Goal: Task Accomplishment & Management: Manage account settings

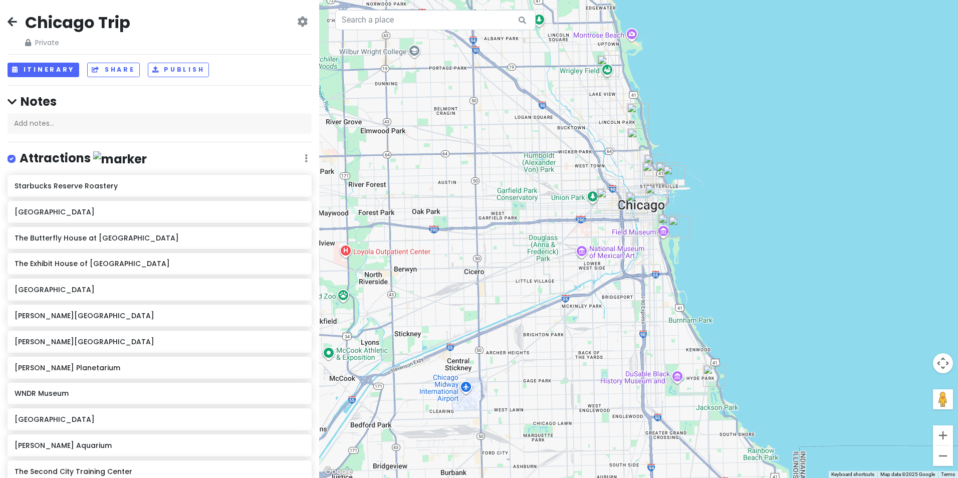
scroll to position [243, 0]
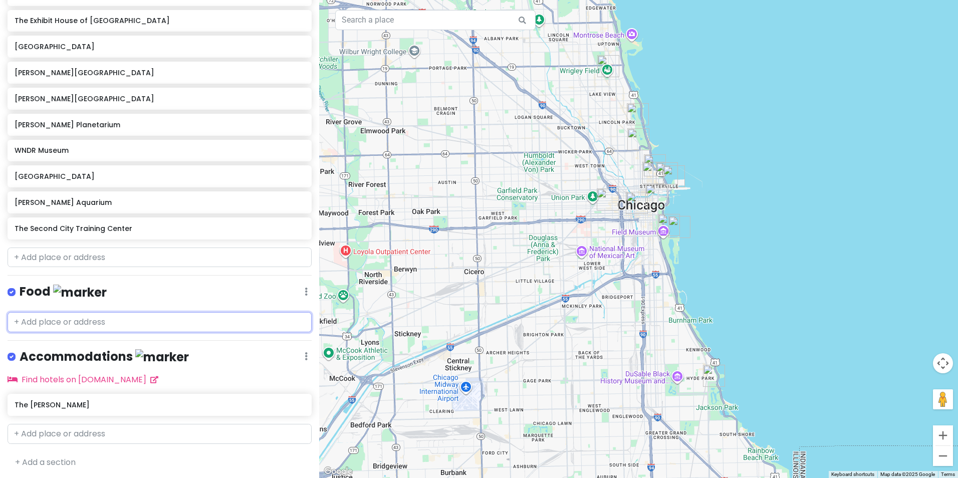
click at [142, 318] on input "text" at bounding box center [160, 322] width 304 height 20
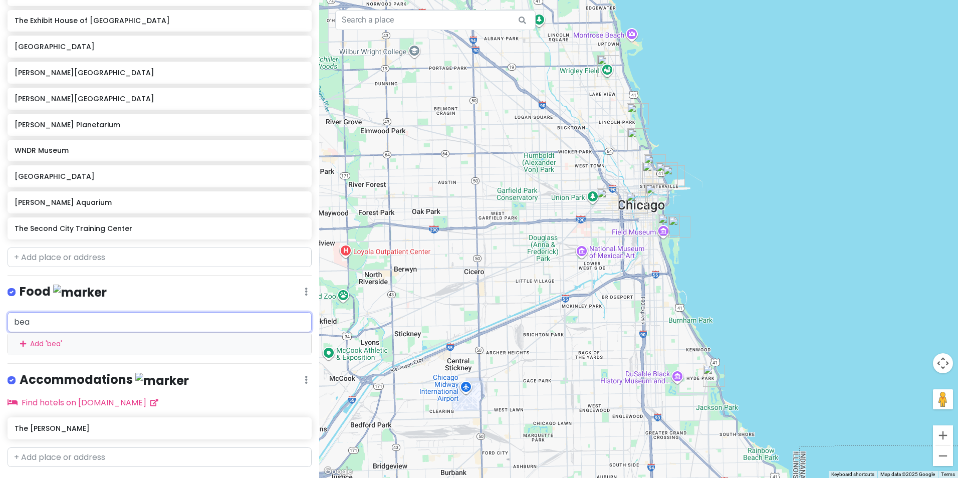
type input "beat"
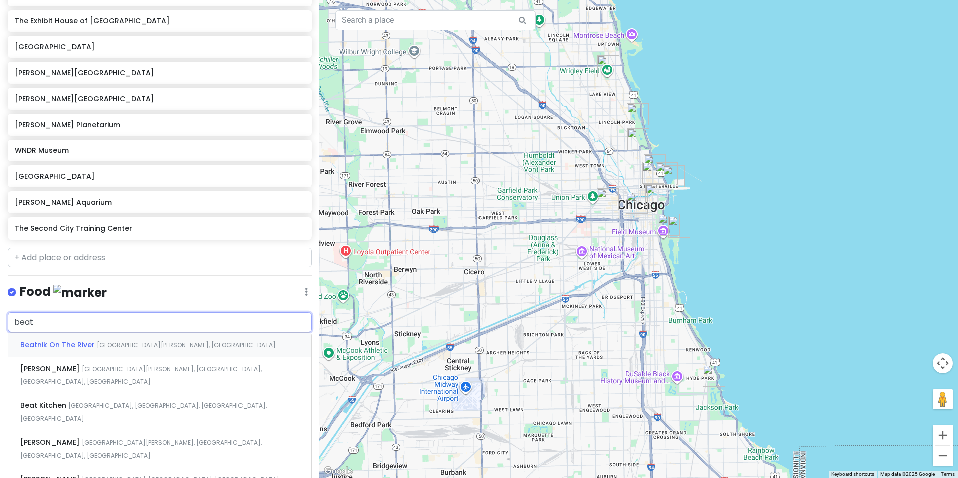
click at [64, 349] on div "Beatnik On The River [GEOGRAPHIC_DATA][PERSON_NAME], [GEOGRAPHIC_DATA], [GEOGRA…" at bounding box center [159, 345] width 303 height 24
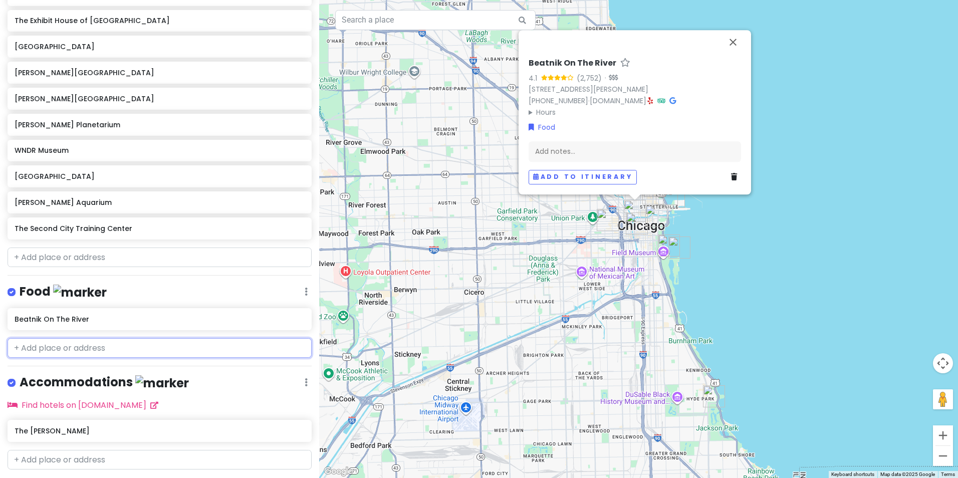
click at [76, 347] on input "text" at bounding box center [160, 348] width 304 height 20
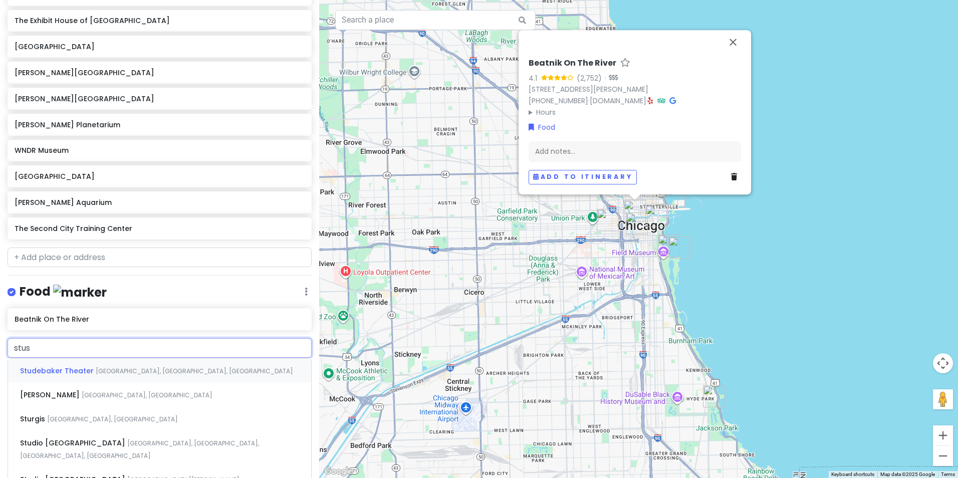
type input "stuss"
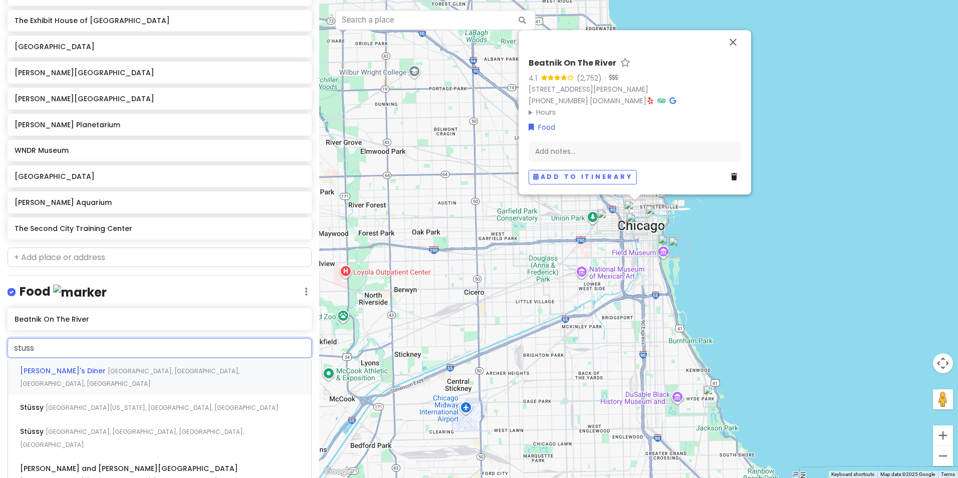
click at [61, 366] on span "[PERSON_NAME]'s Diner" at bounding box center [64, 371] width 88 height 10
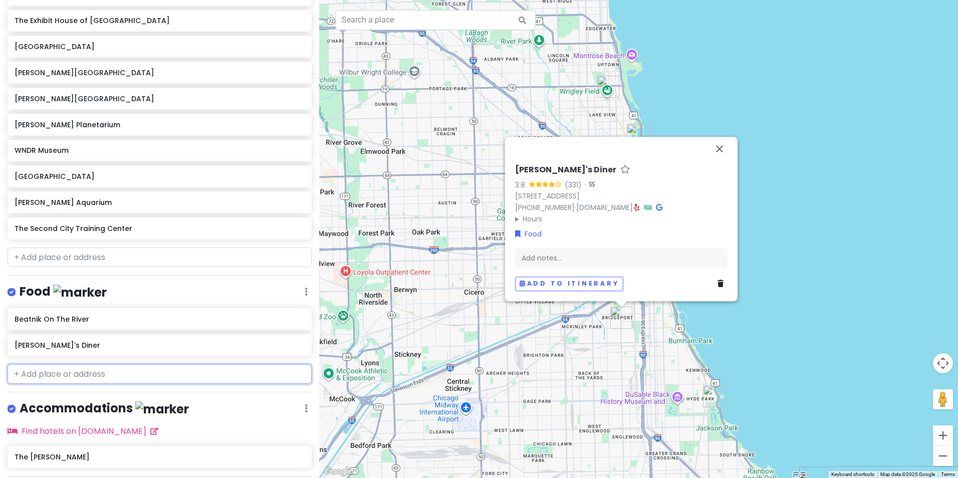
click at [59, 374] on input "text" at bounding box center [160, 374] width 304 height 20
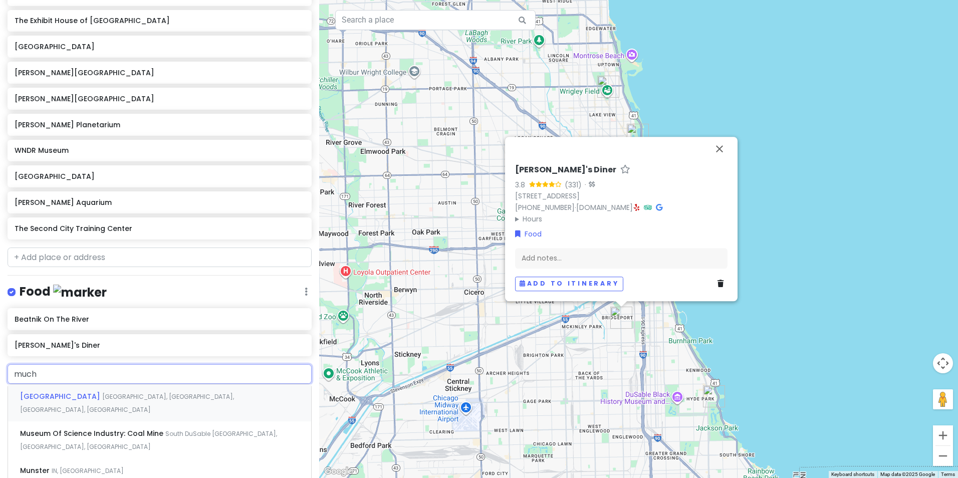
type input "mucho"
click at [64, 393] on span "Mucho Gusto Barra + Cocina - [GEOGRAPHIC_DATA]" at bounding box center [118, 396] width 196 height 10
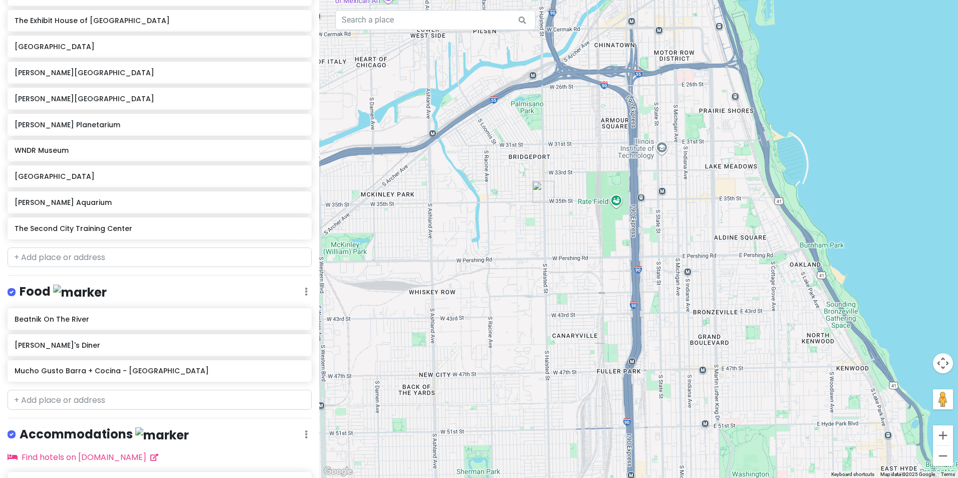
drag, startPoint x: 682, startPoint y: 334, endPoint x: 518, endPoint y: -26, distance: 395.5
click at [518, 0] on html "Chicago Trip Private Change Dates Make a Copy Delete Trip Go Pro ⚡️ Give Feedba…" at bounding box center [479, 239] width 958 height 478
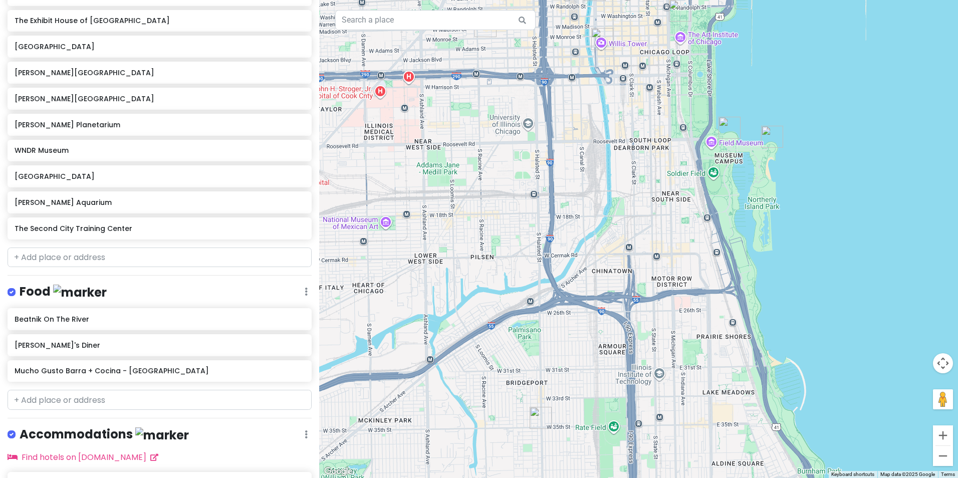
drag, startPoint x: 617, startPoint y: 202, endPoint x: 611, endPoint y: 382, distance: 180.0
click at [615, 424] on div "Mucho Gusto Barra + Cocina - [GEOGRAPHIC_DATA] 4.6 (328) [STREET_ADDRESS] [PHON…" at bounding box center [638, 239] width 639 height 478
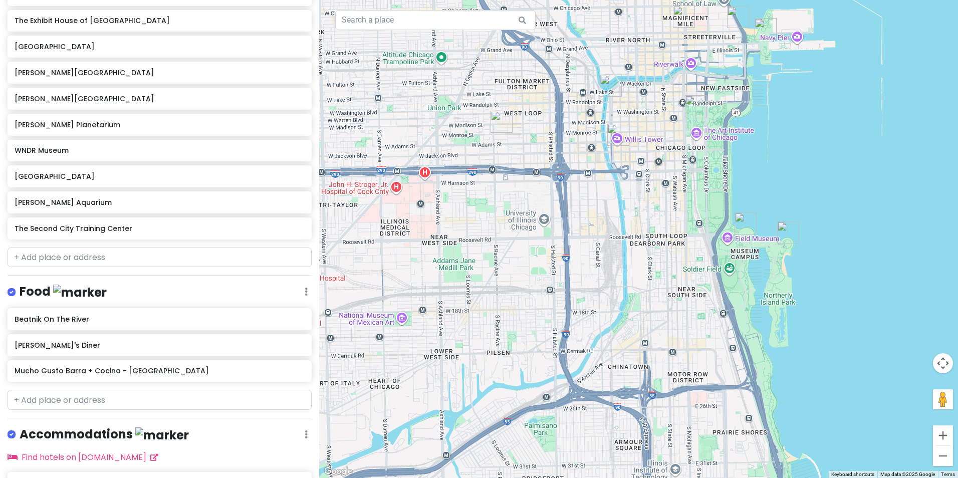
drag, startPoint x: 536, startPoint y: 218, endPoint x: 554, endPoint y: 294, distance: 77.4
click at [554, 294] on div "Mucho Gusto Barra + Cocina - [GEOGRAPHIC_DATA] 4.6 (328) [STREET_ADDRESS] [PHON…" at bounding box center [638, 239] width 639 height 478
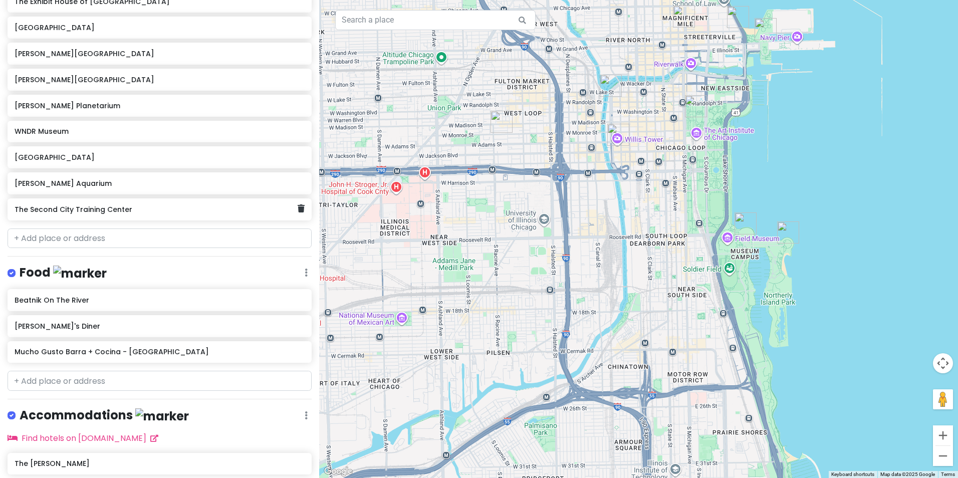
scroll to position [321, 0]
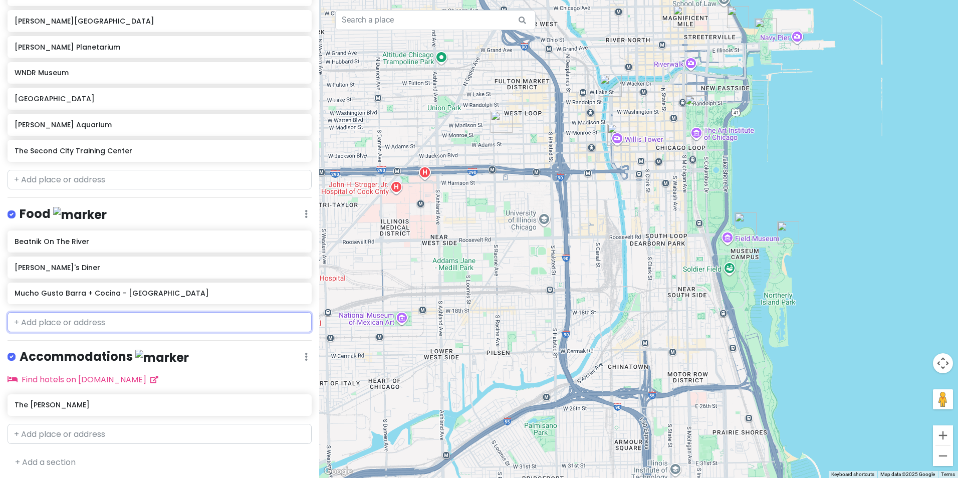
click at [81, 321] on input "text" at bounding box center [160, 322] width 304 height 20
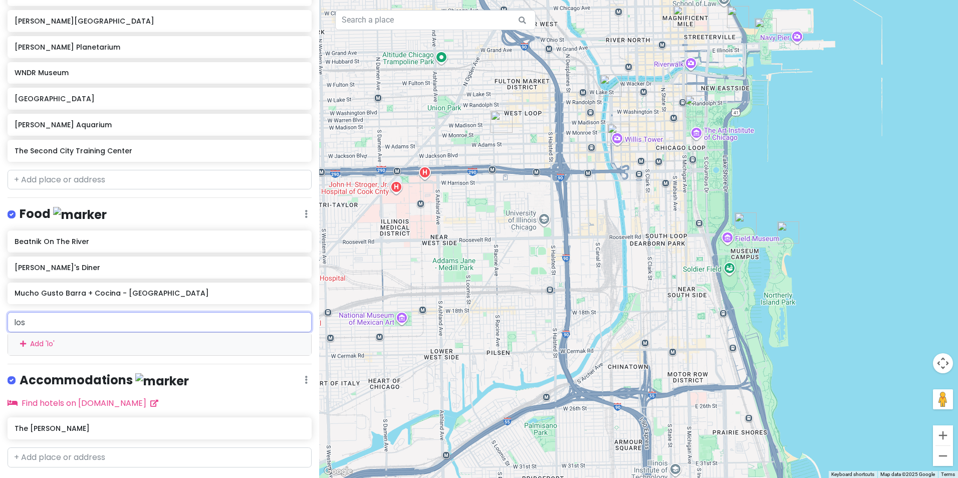
type input "lost"
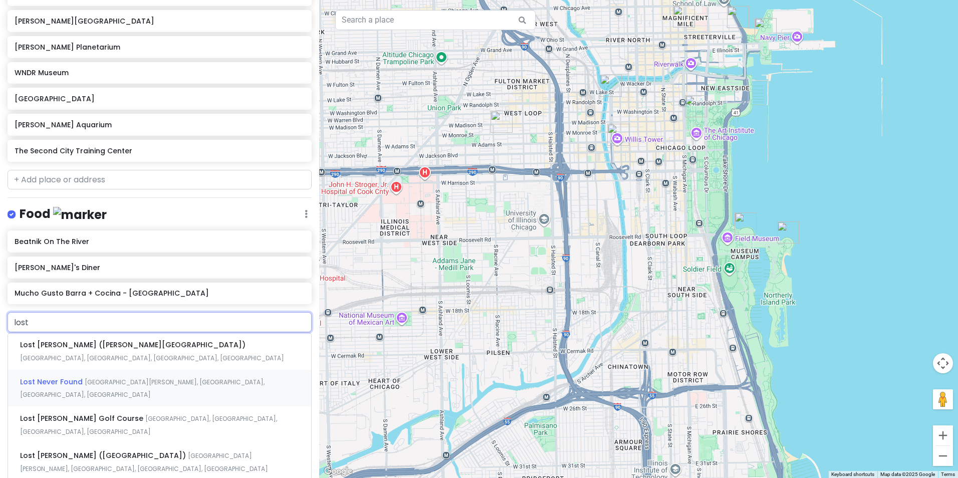
click at [64, 350] on span "Lost Never Found" at bounding box center [132, 345] width 225 height 10
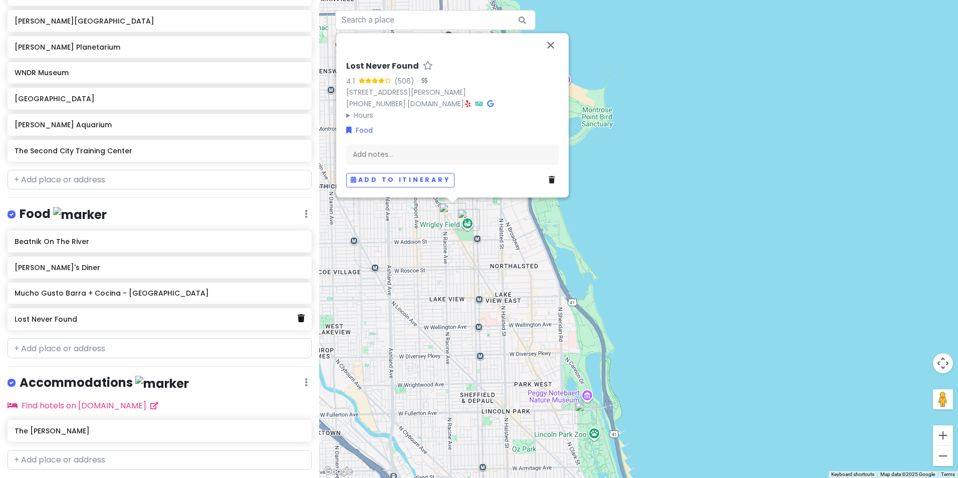
click at [298, 316] on icon at bounding box center [301, 318] width 7 height 8
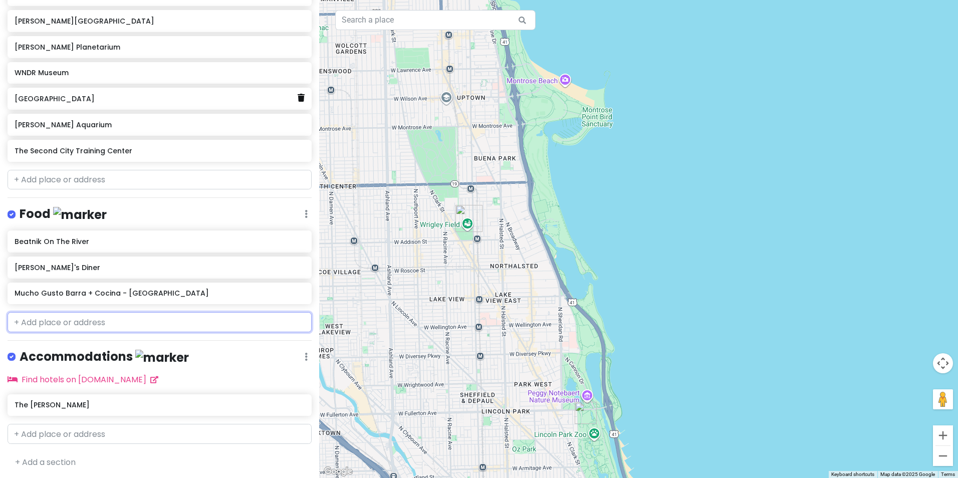
click at [298, 99] on icon at bounding box center [301, 98] width 7 height 8
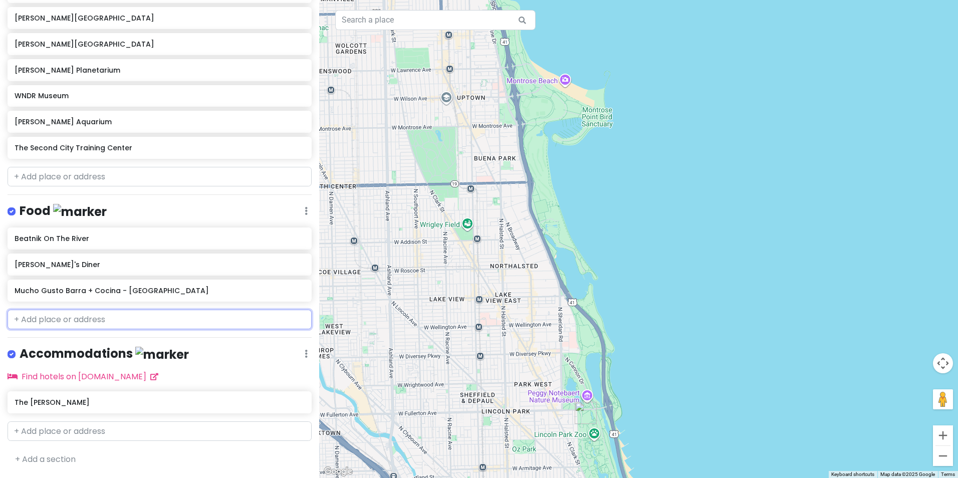
scroll to position [295, 0]
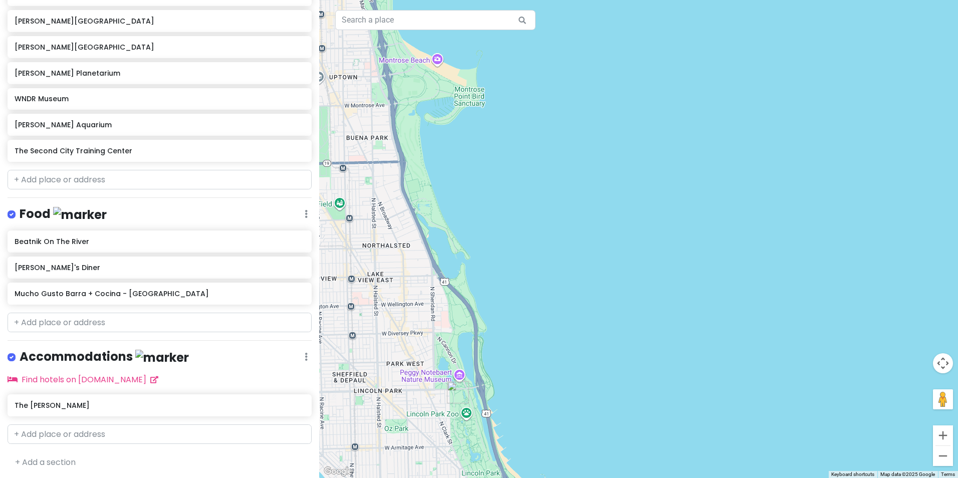
drag, startPoint x: 776, startPoint y: 402, endPoint x: 647, endPoint y: 381, distance: 130.4
click at [647, 381] on div at bounding box center [638, 239] width 639 height 478
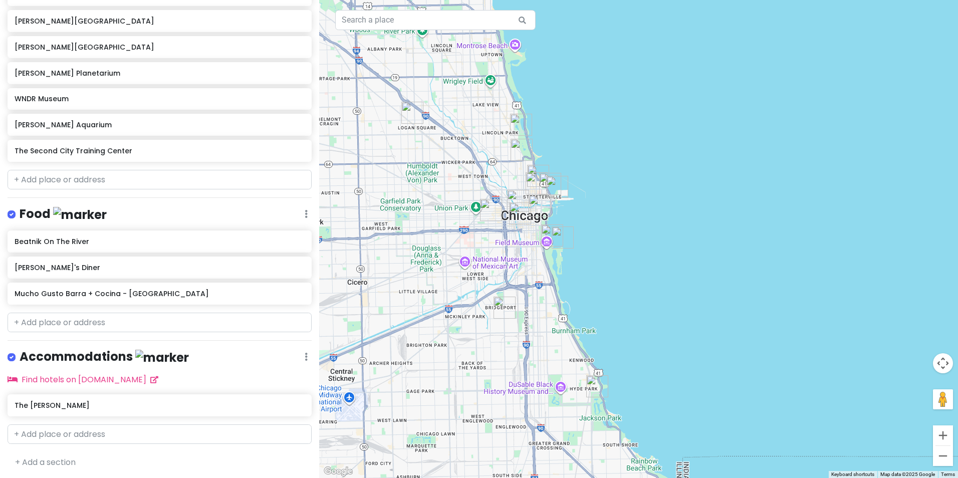
drag, startPoint x: 550, startPoint y: 359, endPoint x: 762, endPoint y: 191, distance: 270.5
click at [762, 191] on div at bounding box center [638, 239] width 639 height 478
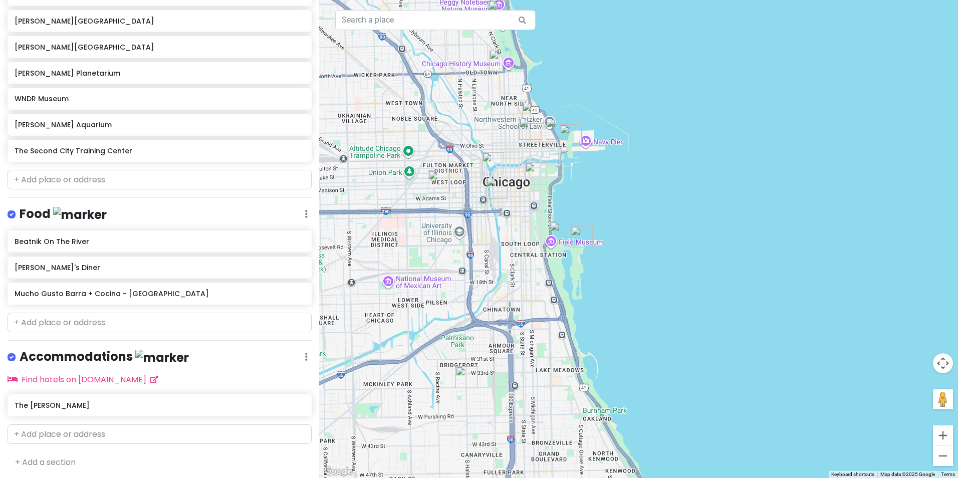
drag, startPoint x: 553, startPoint y: 263, endPoint x: 663, endPoint y: 323, distance: 125.3
click at [663, 323] on div at bounding box center [638, 239] width 639 height 478
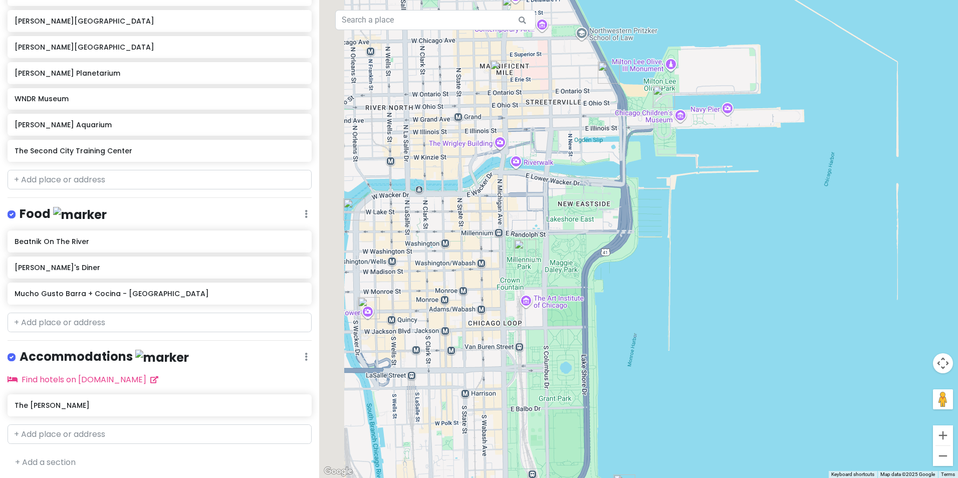
drag, startPoint x: 549, startPoint y: 211, endPoint x: 821, endPoint y: 320, distance: 292.8
click at [820, 321] on div at bounding box center [638, 239] width 639 height 478
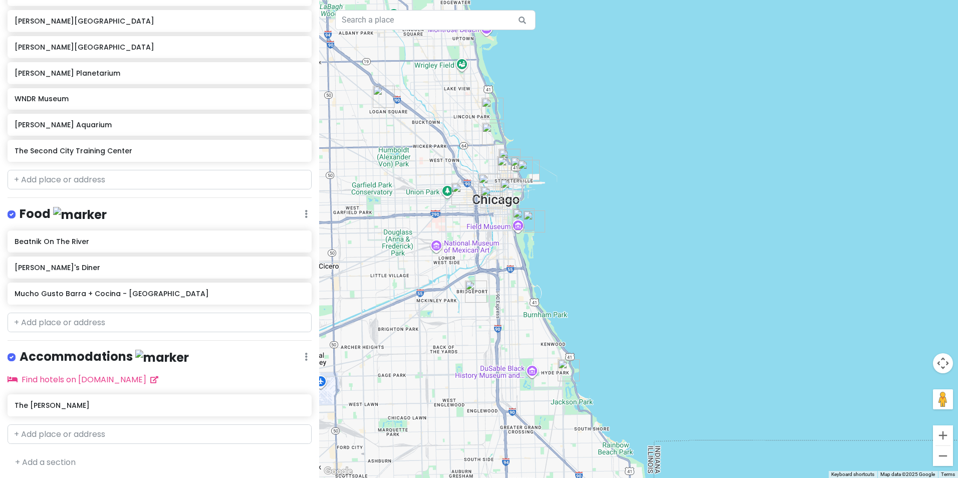
drag, startPoint x: 487, startPoint y: 351, endPoint x: 533, endPoint y: 313, distance: 59.4
click at [532, 313] on div at bounding box center [638, 239] width 639 height 478
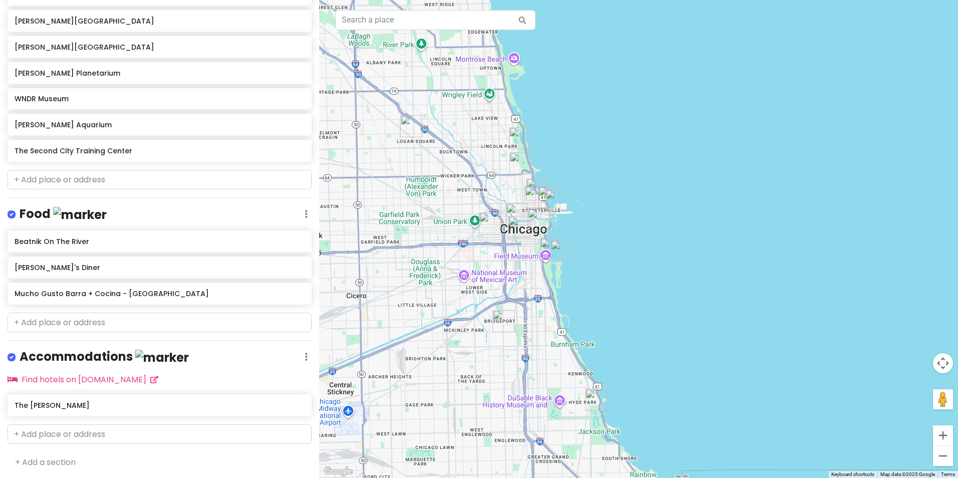
drag, startPoint x: 420, startPoint y: 255, endPoint x: 453, endPoint y: 295, distance: 52.3
click at [453, 295] on div at bounding box center [638, 239] width 639 height 478
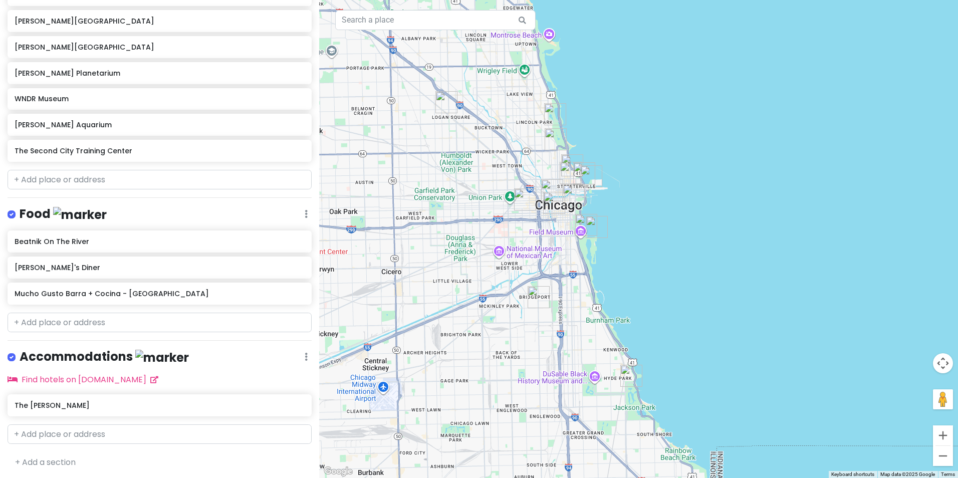
drag, startPoint x: 630, startPoint y: 330, endPoint x: 661, endPoint y: 305, distance: 40.2
click at [661, 305] on div at bounding box center [638, 239] width 639 height 478
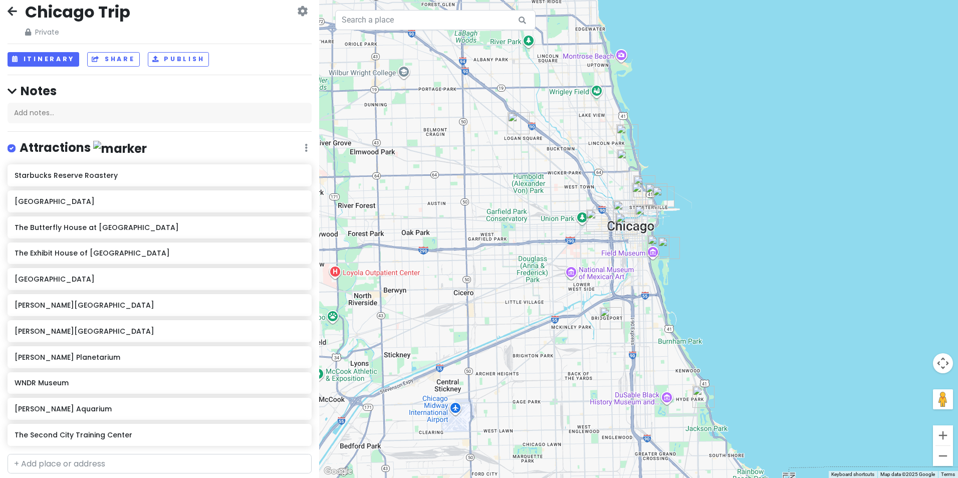
scroll to position [0, 0]
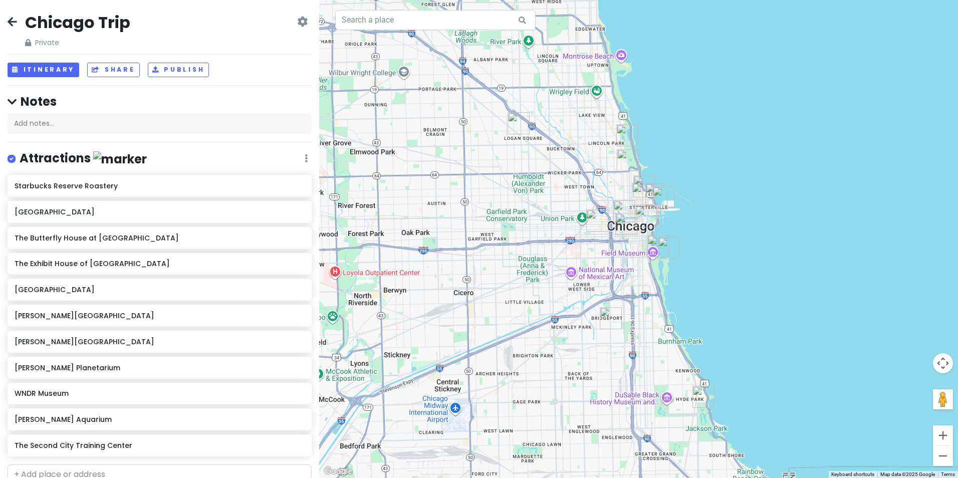
click at [299, 25] on icon at bounding box center [302, 22] width 11 height 8
click at [273, 69] on link "Make a Copy" at bounding box center [272, 75] width 95 height 24
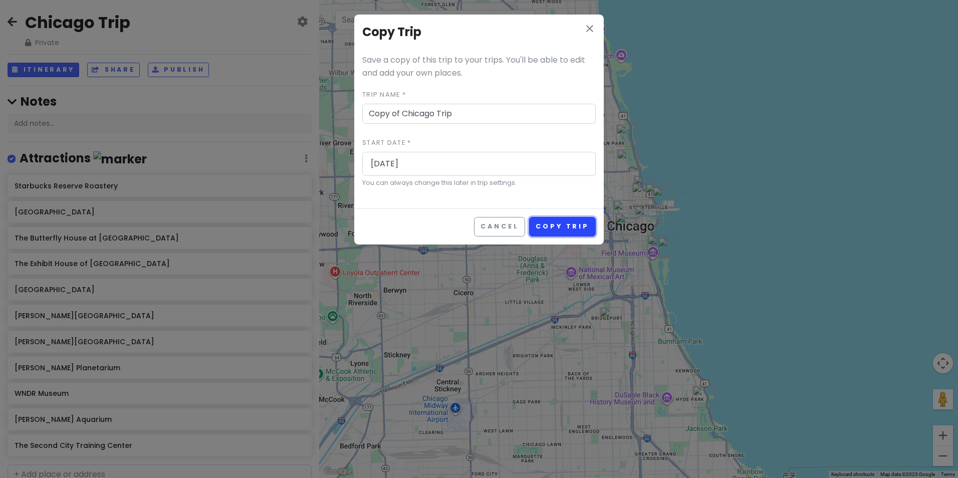
click at [558, 223] on button "Copy Trip" at bounding box center [562, 227] width 67 height 20
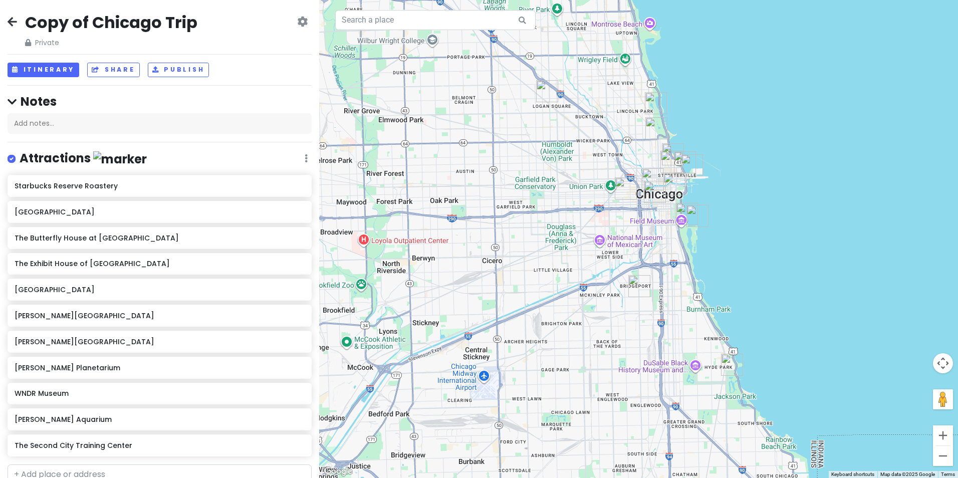
click at [15, 18] on icon at bounding box center [13, 22] width 10 height 8
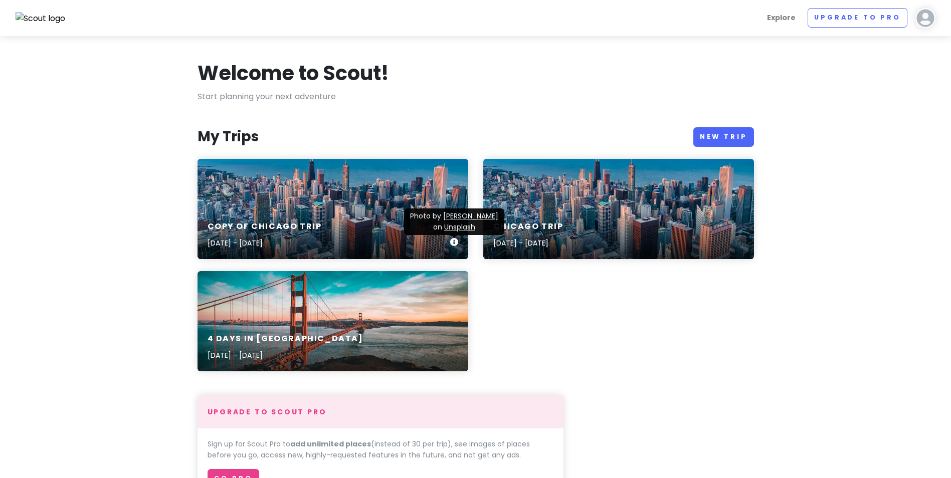
click at [452, 241] on icon at bounding box center [454, 242] width 8 height 8
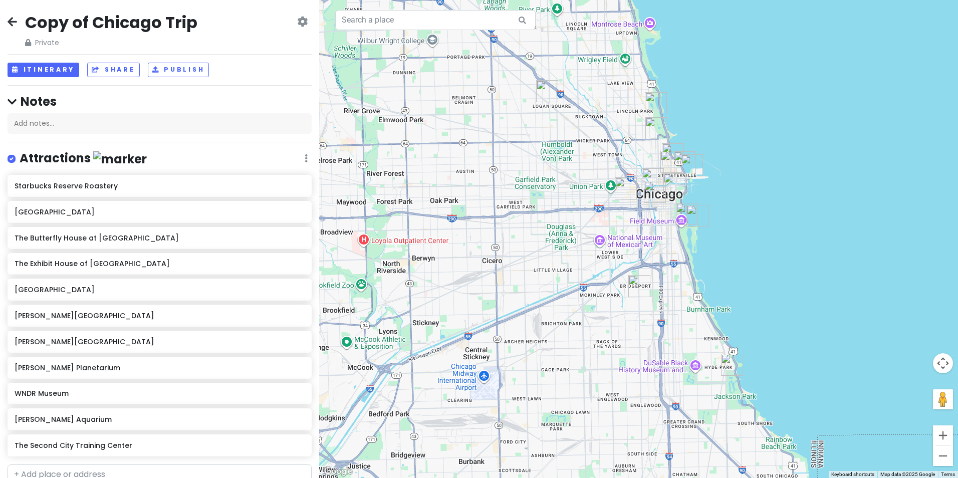
click at [297, 25] on icon at bounding box center [302, 22] width 11 height 8
click at [280, 100] on link "Delete Trip" at bounding box center [272, 99] width 95 height 24
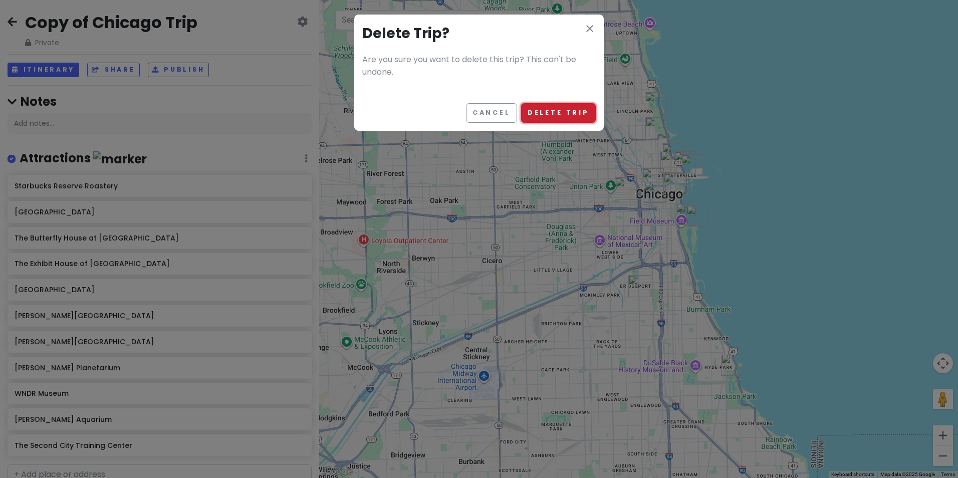
click at [547, 103] on button "Delete Trip" at bounding box center [558, 113] width 75 height 20
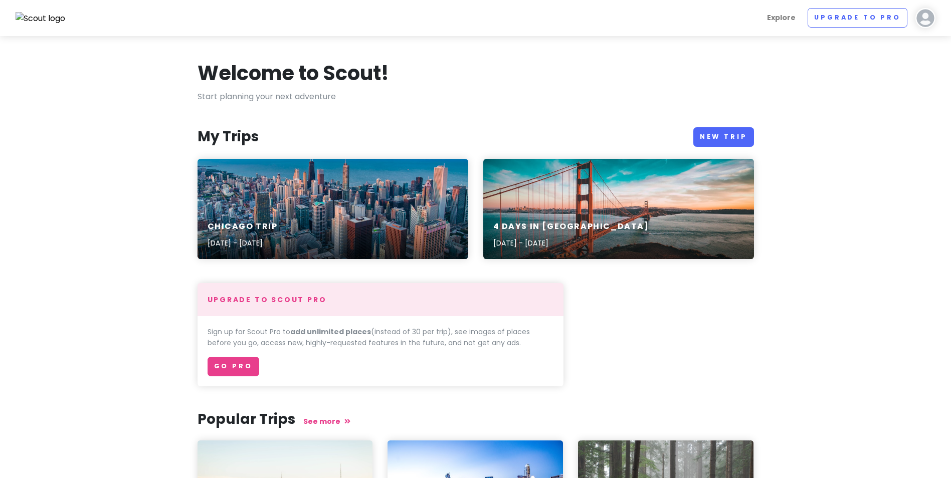
click at [618, 185] on div "4 Days in [GEOGRAPHIC_DATA] [DATE] - [DATE]" at bounding box center [618, 209] width 271 height 100
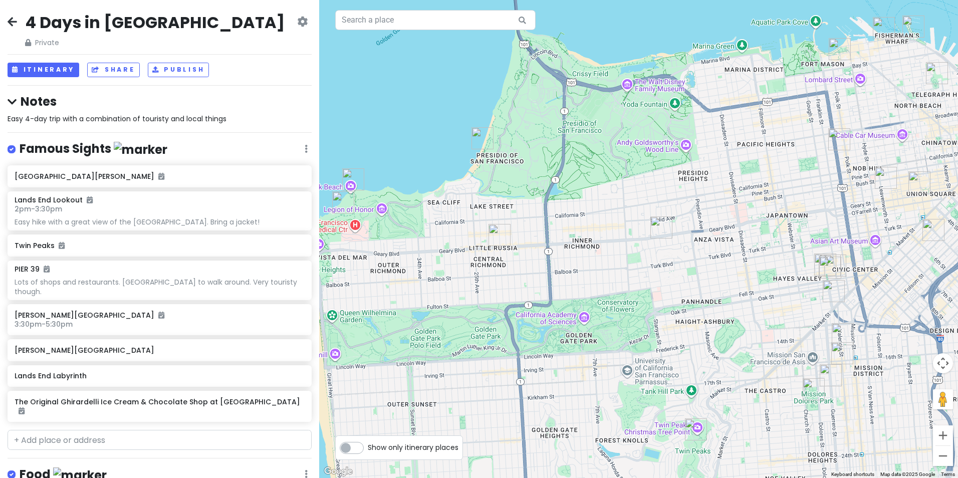
click at [297, 20] on icon at bounding box center [302, 22] width 11 height 8
click at [252, 18] on div "4 Days in [GEOGRAPHIC_DATA] Private Change Dates Make a Copy Delete Trip Go Pro…" at bounding box center [160, 30] width 304 height 36
click at [297, 23] on icon at bounding box center [302, 22] width 11 height 8
click at [281, 46] on link "Change Dates" at bounding box center [272, 51] width 95 height 24
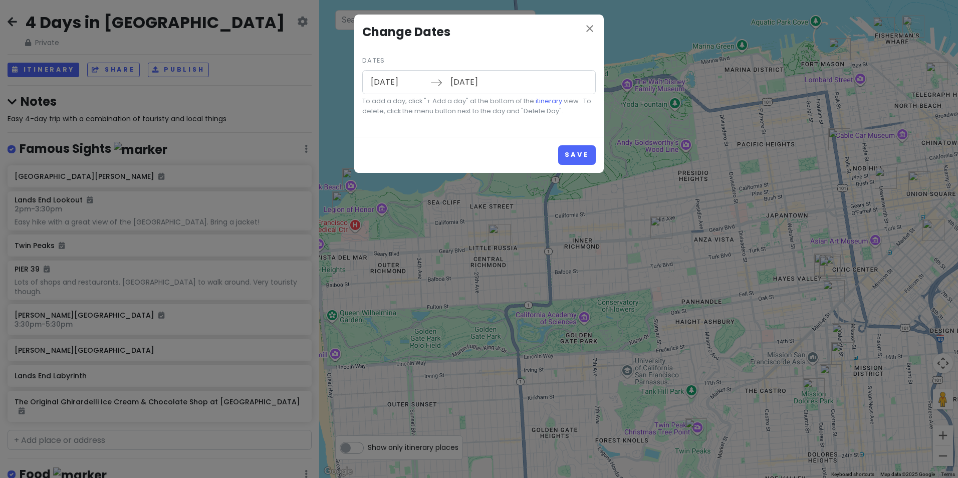
click at [393, 87] on input "[DATE]" at bounding box center [397, 82] width 65 height 23
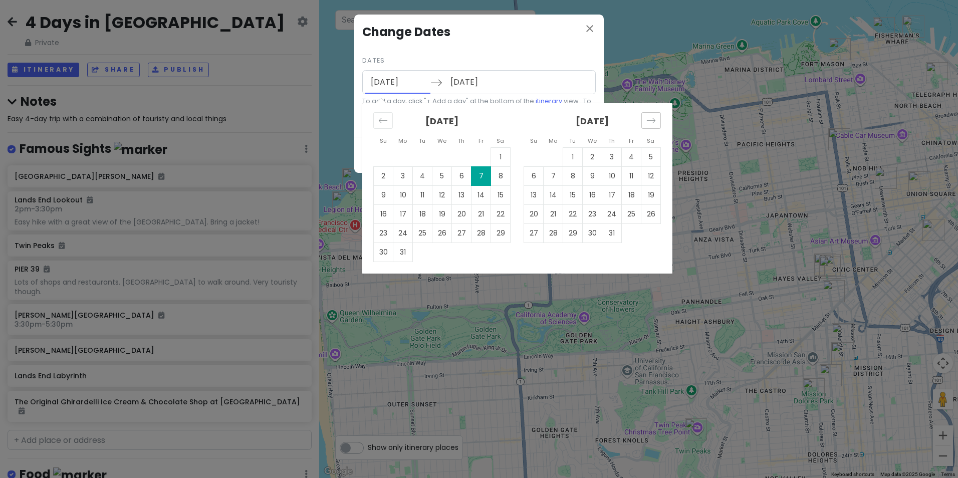
click at [643, 118] on div "Move forward to switch to the next month." at bounding box center [651, 120] width 20 height 17
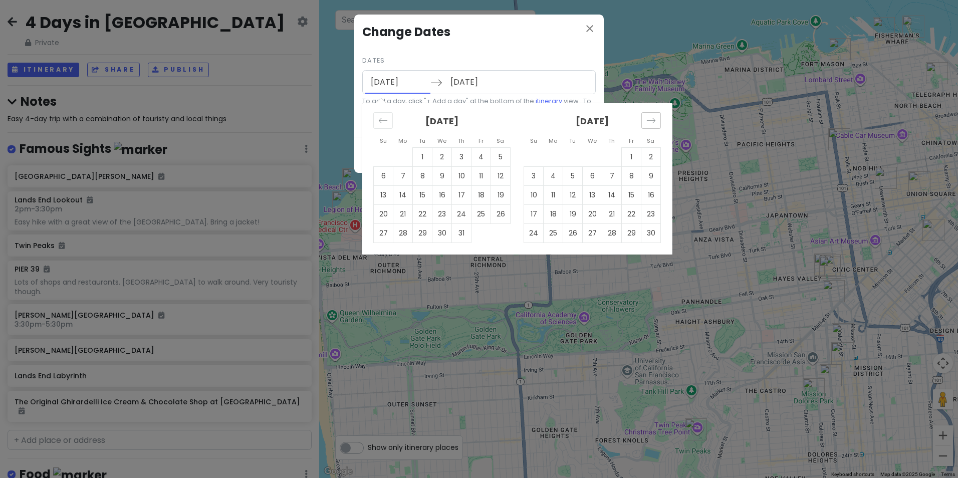
click at [643, 118] on div "Move forward to switch to the next month." at bounding box center [651, 120] width 20 height 17
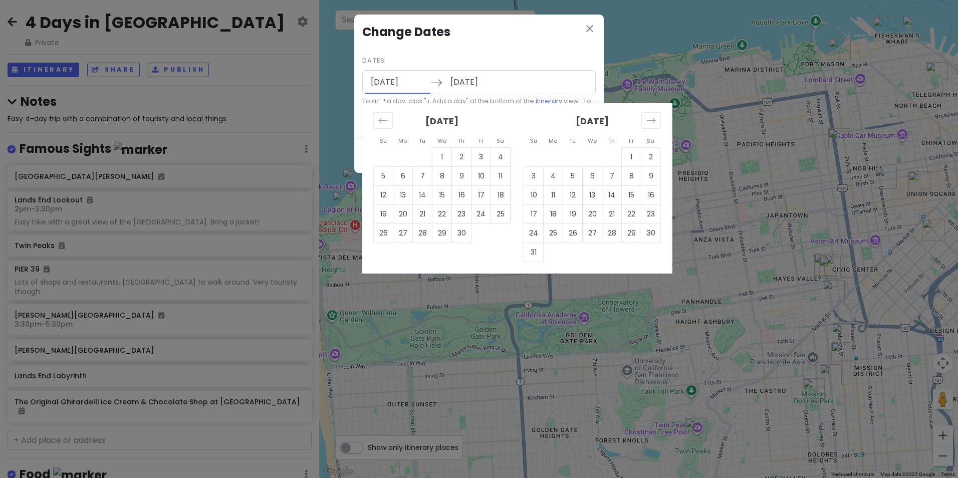
click at [439, 111] on div "[DATE]" at bounding box center [441, 125] width 137 height 44
click at [442, 118] on strong "[DATE]" at bounding box center [441, 121] width 33 height 13
click at [645, 119] on div "Move forward to switch to the next month." at bounding box center [651, 120] width 20 height 17
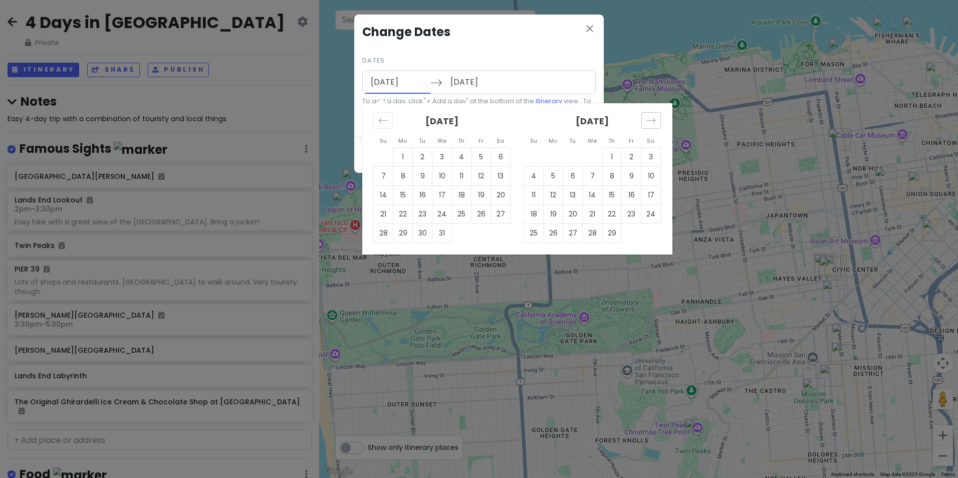
click at [645, 119] on div "Move forward to switch to the next month." at bounding box center [651, 120] width 20 height 17
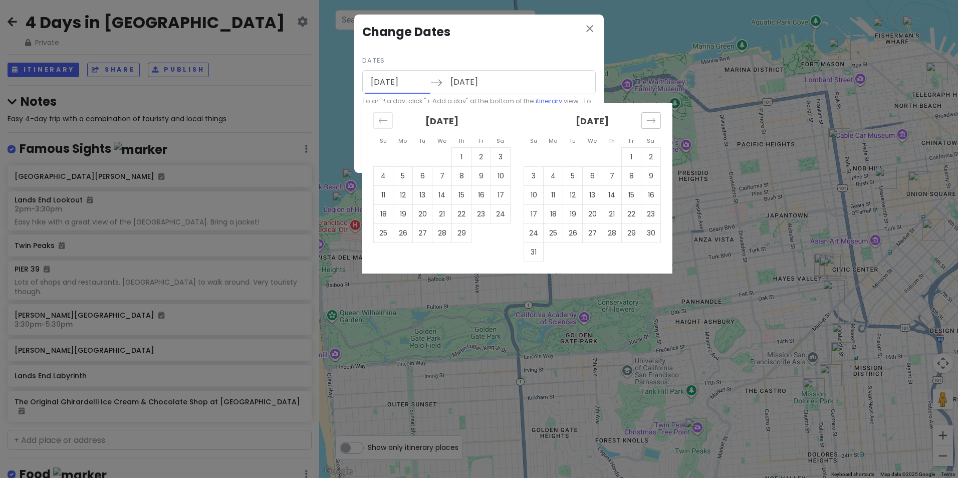
click at [645, 119] on div "Move forward to switch to the next month." at bounding box center [651, 120] width 20 height 17
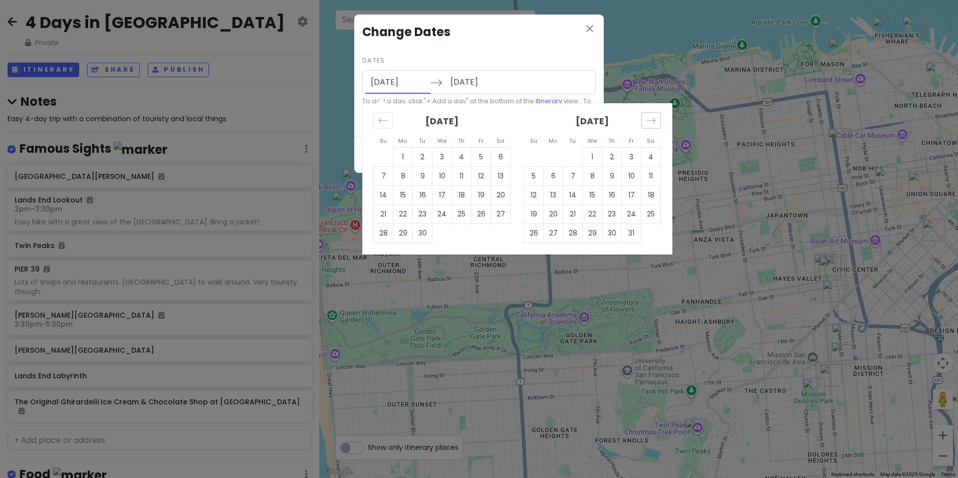
click at [645, 119] on div "Move forward to switch to the next month." at bounding box center [651, 120] width 20 height 17
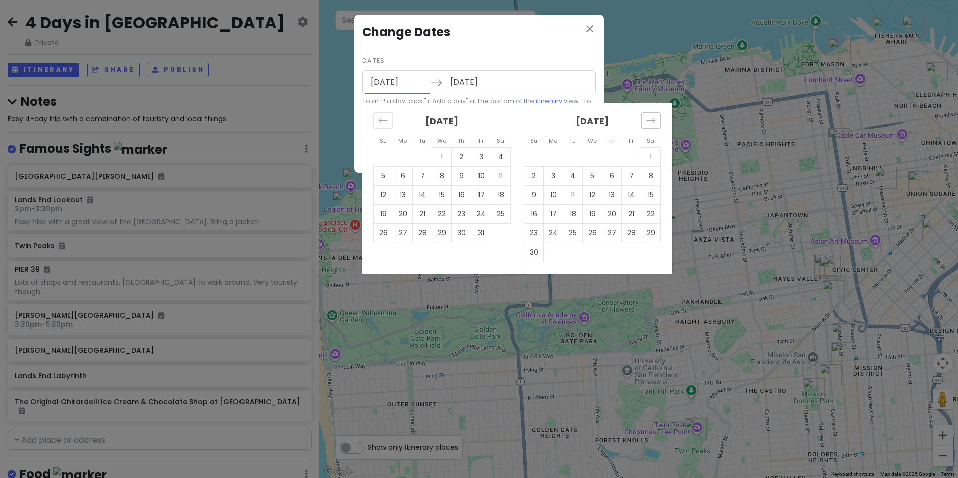
click at [645, 119] on div "Move forward to switch to the next month." at bounding box center [651, 120] width 20 height 17
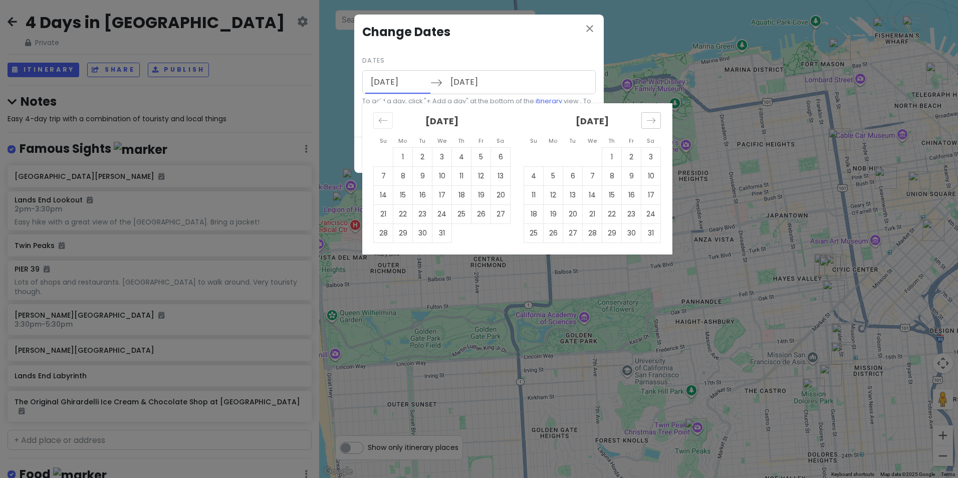
click at [645, 119] on div "Move forward to switch to the next month." at bounding box center [651, 120] width 20 height 17
click at [646, 119] on div "Move forward to switch to the next month." at bounding box center [651, 120] width 20 height 17
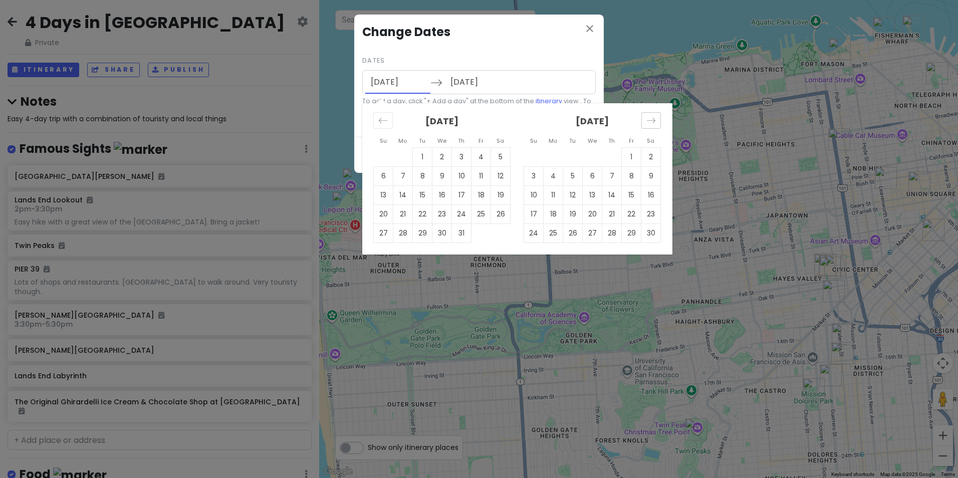
click at [646, 119] on div "Move forward to switch to the next month." at bounding box center [651, 120] width 20 height 17
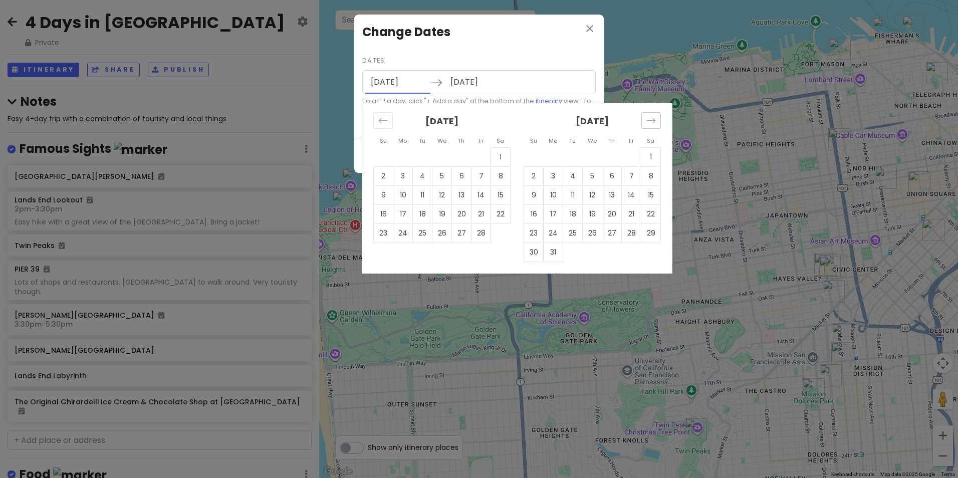
click at [646, 119] on div "Move forward to switch to the next month." at bounding box center [651, 120] width 20 height 17
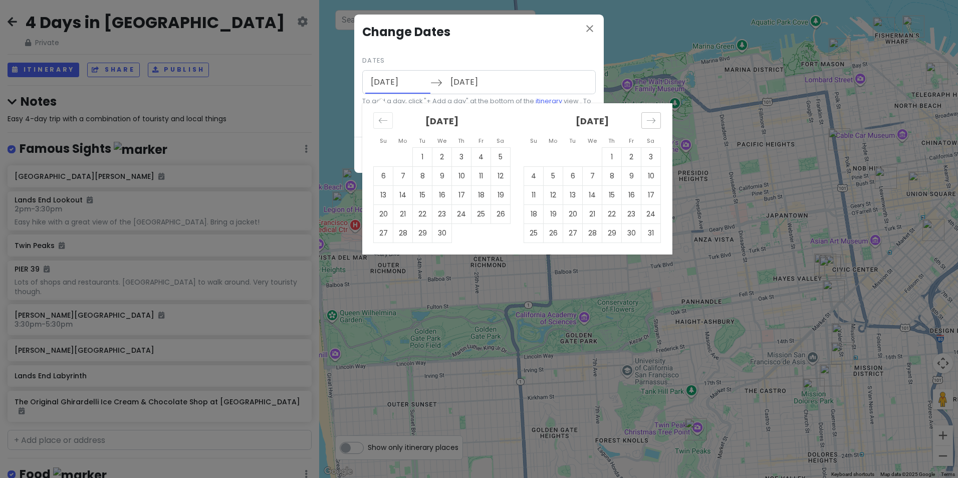
click at [646, 119] on div "Move forward to switch to the next month." at bounding box center [651, 120] width 20 height 17
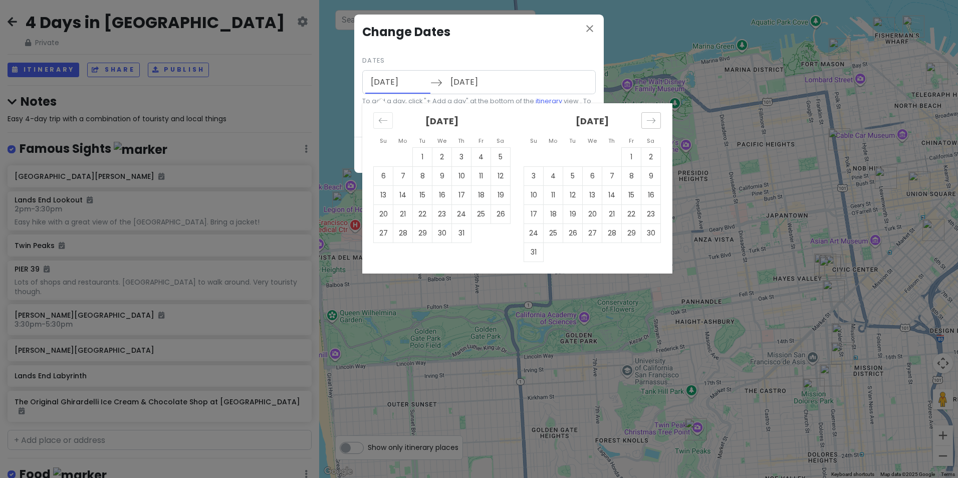
click at [646, 119] on div "Move forward to switch to the next month." at bounding box center [651, 120] width 20 height 17
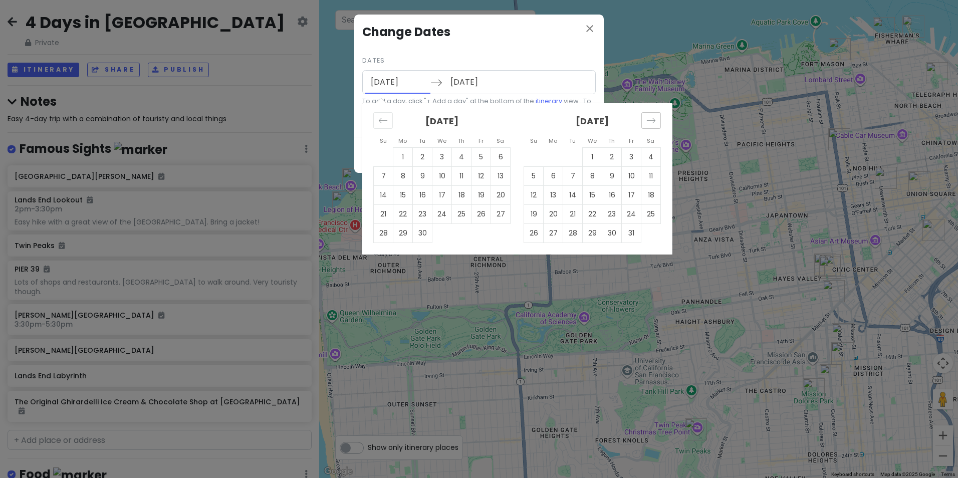
click at [646, 119] on div "Move forward to switch to the next month." at bounding box center [651, 120] width 20 height 17
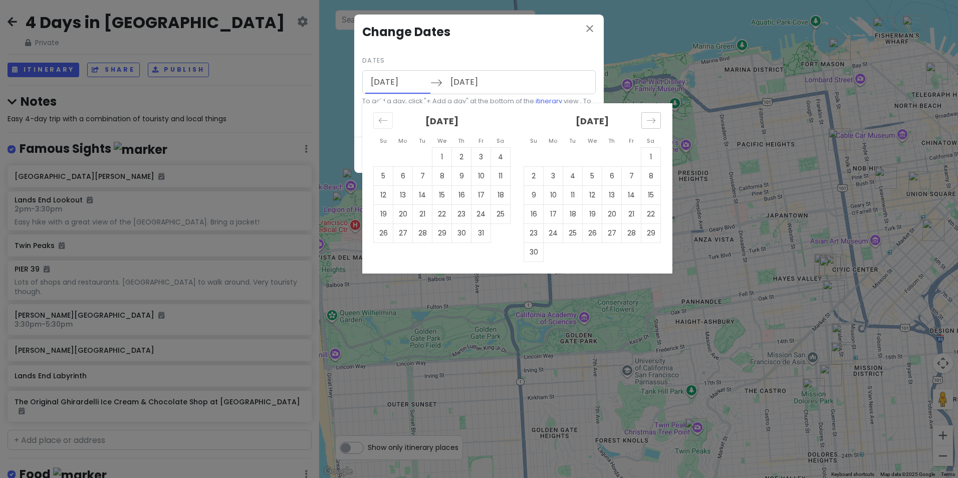
click at [646, 119] on div "Move forward to switch to the next month." at bounding box center [651, 120] width 20 height 17
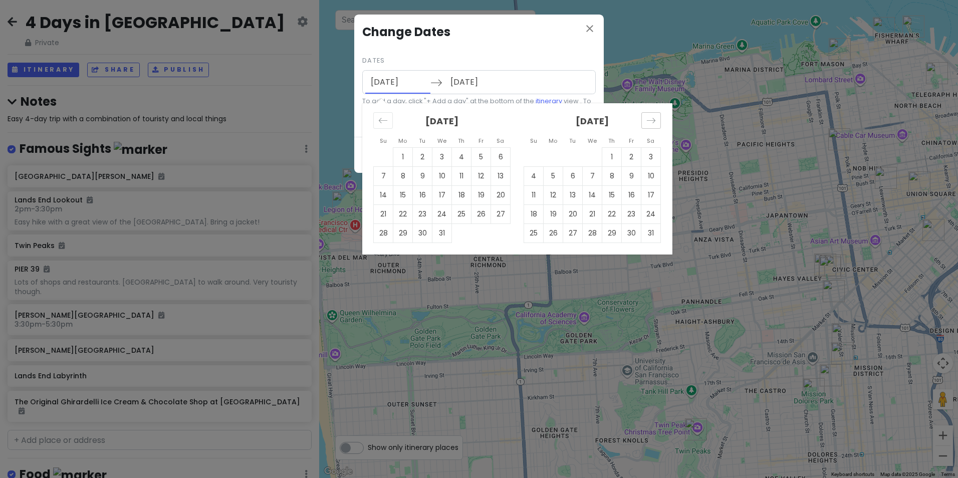
click at [646, 119] on div "Move forward to switch to the next month." at bounding box center [651, 120] width 20 height 17
click at [646, 119] on icon "Move forward to switch to the next month." at bounding box center [651, 121] width 10 height 10
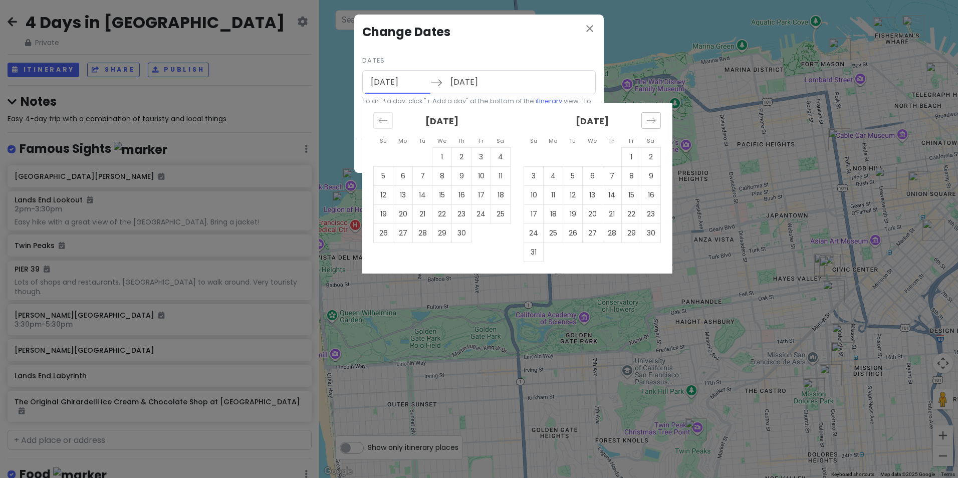
click at [646, 119] on icon "Move forward to switch to the next month." at bounding box center [651, 121] width 10 height 10
click at [534, 215] on td "21" at bounding box center [534, 213] width 20 height 19
type input "[DATE]"
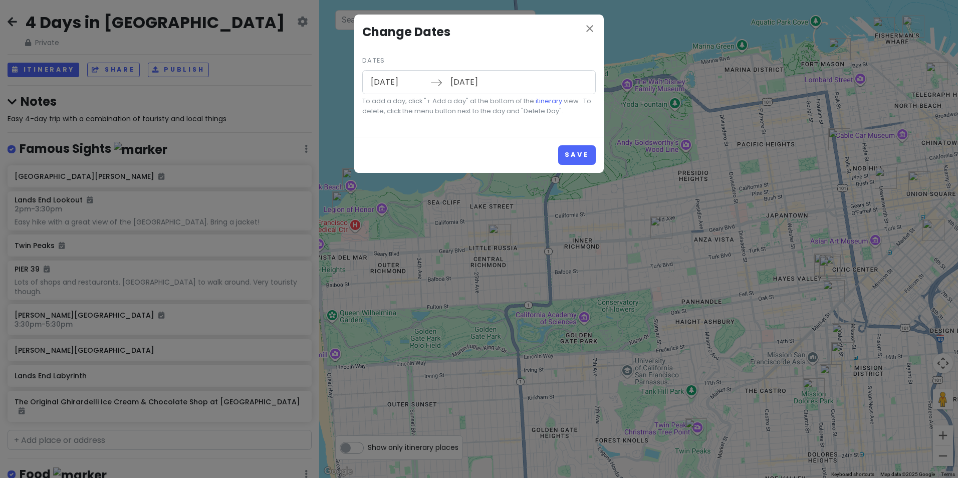
click at [463, 86] on input "[DATE]" at bounding box center [477, 82] width 65 height 23
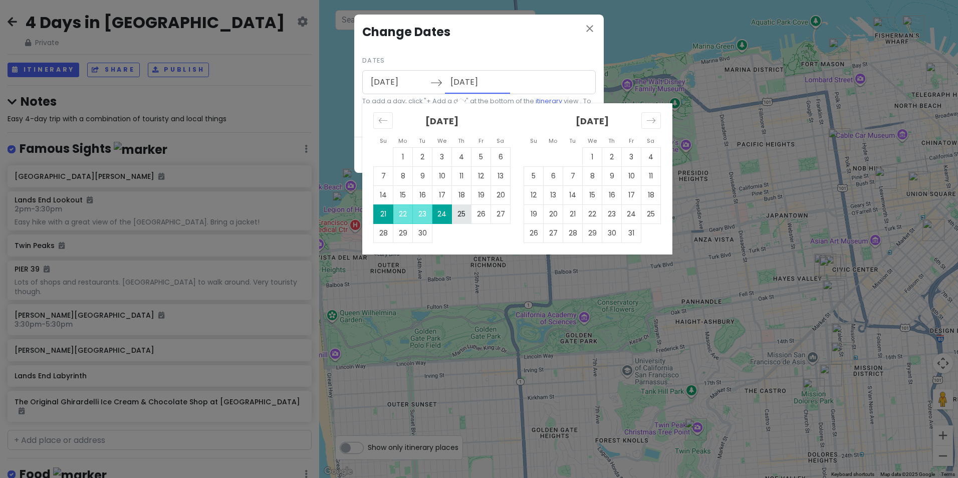
click at [464, 215] on td "25" at bounding box center [462, 213] width 20 height 19
type input "[DATE]"
click at [455, 84] on input "[DATE]" at bounding box center [477, 82] width 65 height 23
click at [578, 42] on div "close Change Dates Dates [DATE] Navigate forward to interact with the calendar …" at bounding box center [479, 76] width 250 height 122
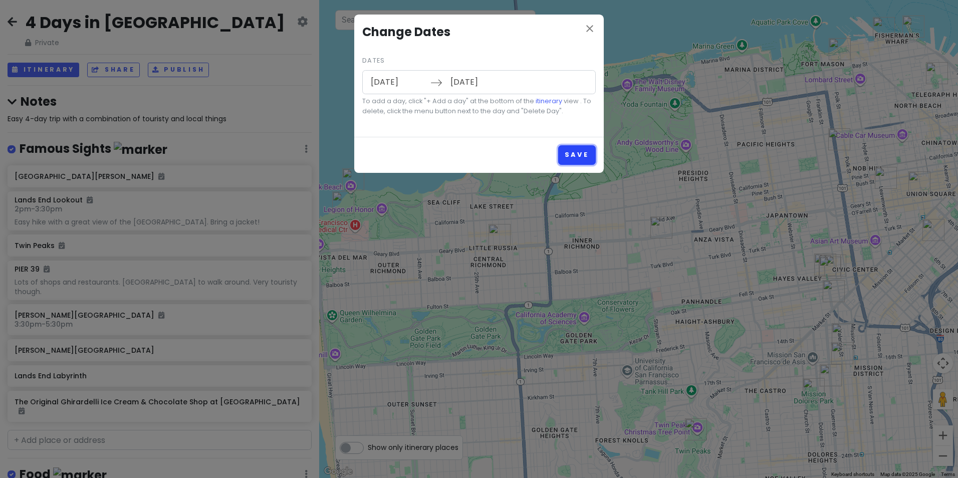
click at [567, 151] on button "Save" at bounding box center [577, 155] width 38 height 20
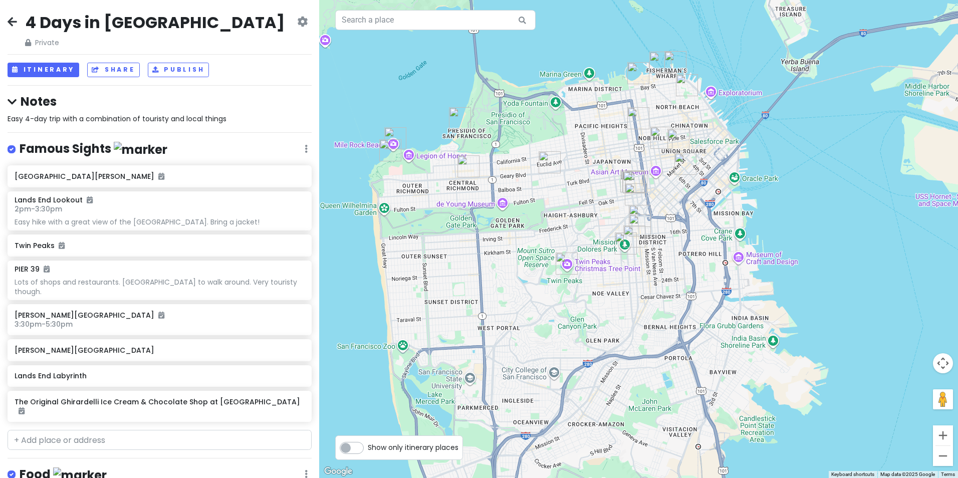
drag, startPoint x: 592, startPoint y: 251, endPoint x: 730, endPoint y: 242, distance: 137.6
click at [730, 242] on div at bounding box center [638, 239] width 639 height 478
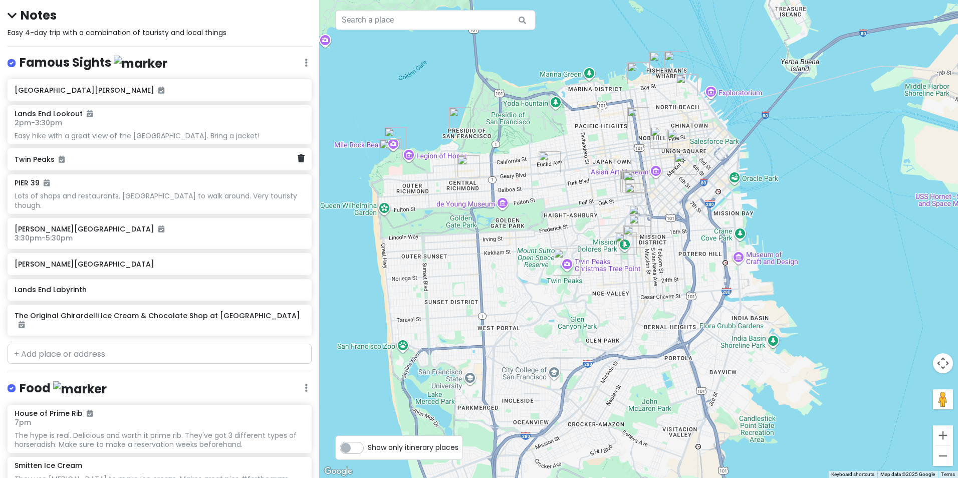
scroll to position [86, 0]
